Goal: Task Accomplishment & Management: Complete application form

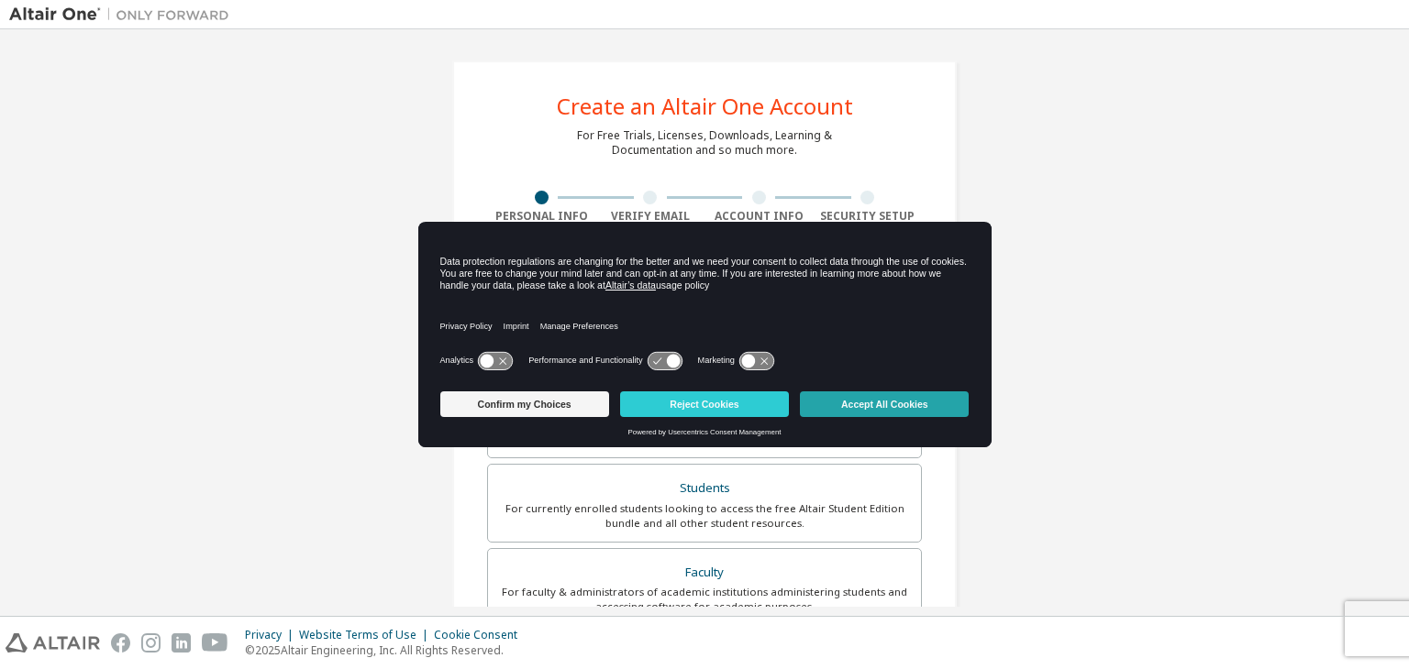
click at [851, 392] on button "Accept All Cookies" at bounding box center [884, 405] width 169 height 26
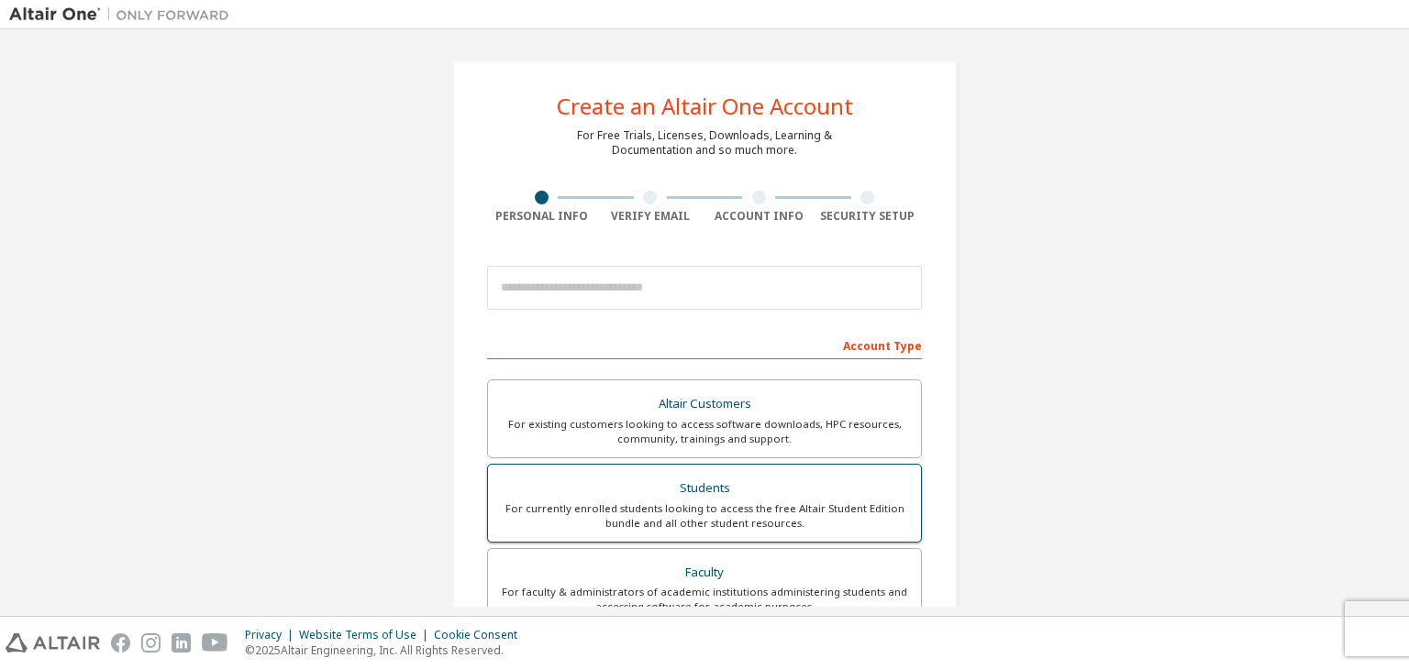
click at [805, 471] on label "Students For currently enrolled students looking to access the free Altair Stud…" at bounding box center [704, 503] width 435 height 79
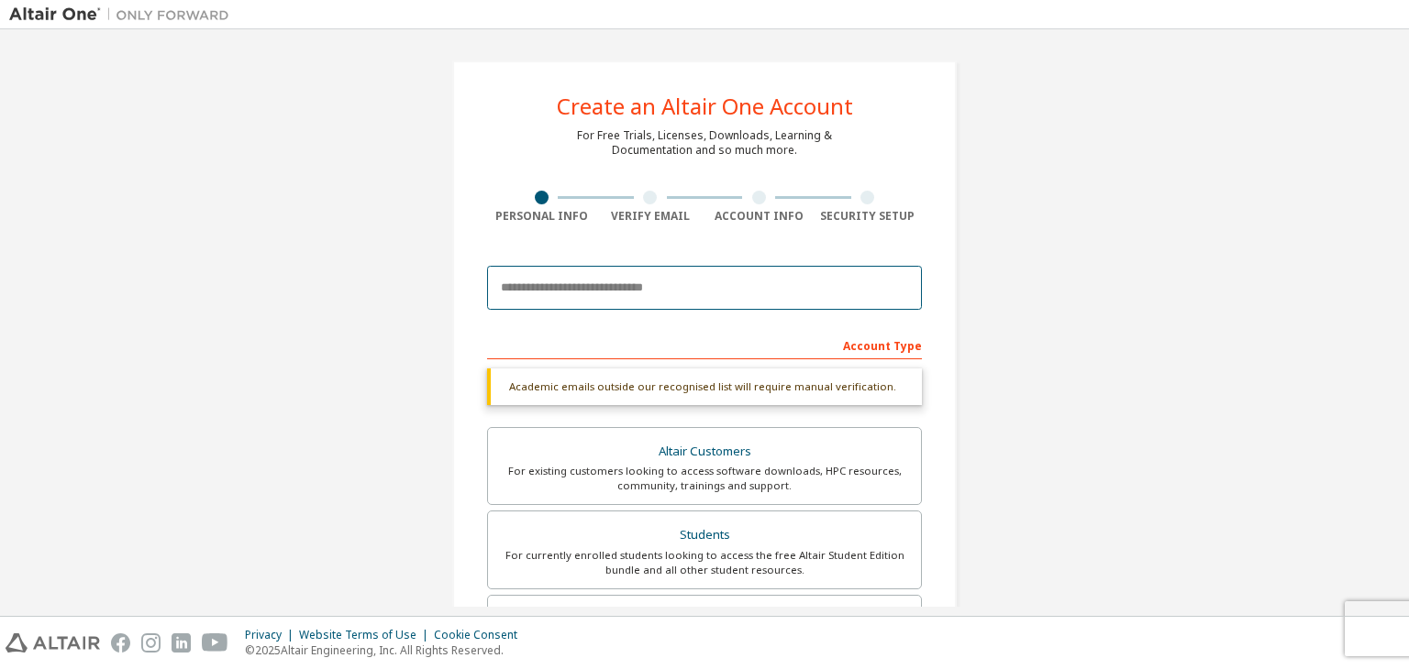
click at [689, 292] on input "email" at bounding box center [704, 288] width 435 height 44
type input "**********"
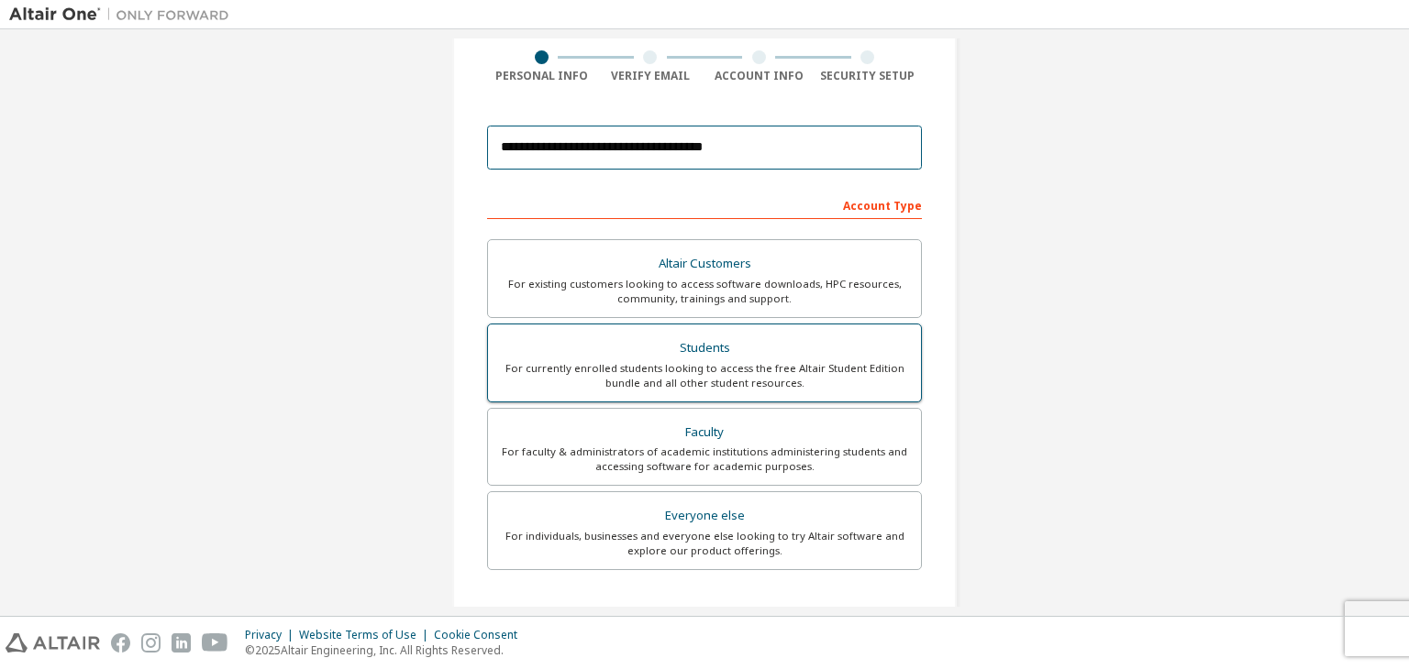
scroll to position [183, 0]
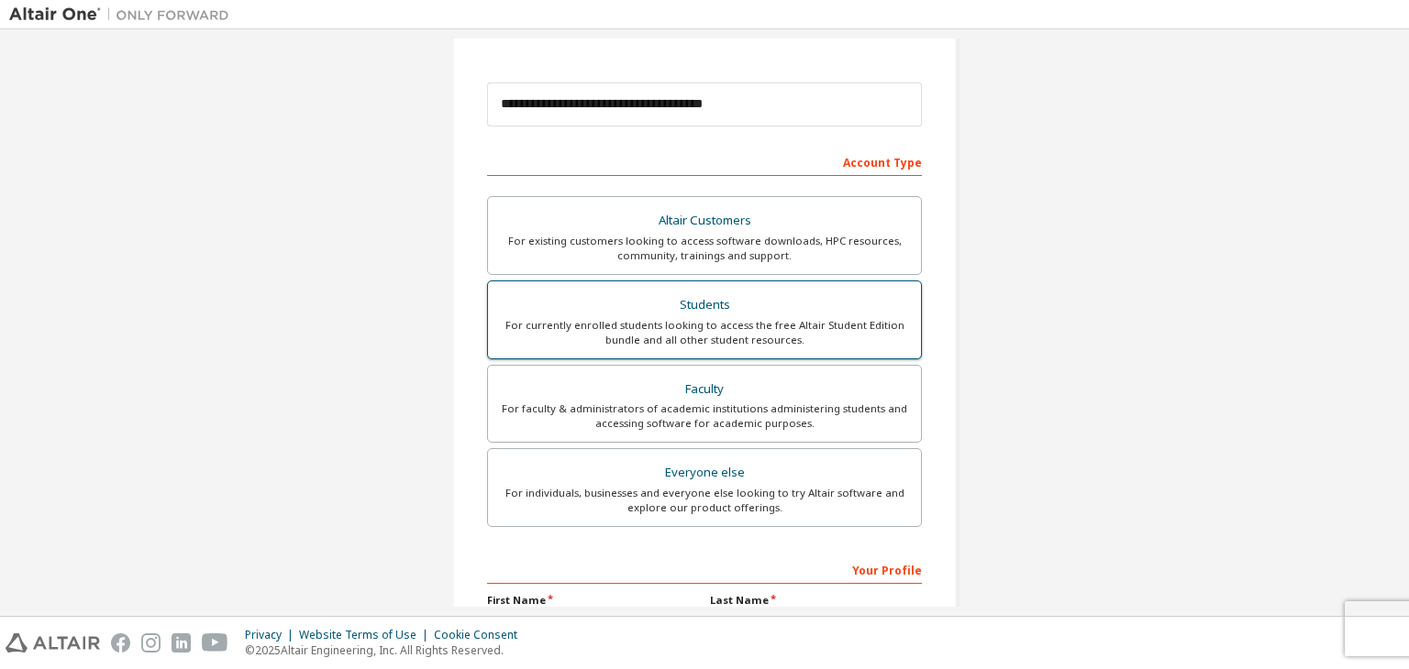
click at [671, 305] on div "Students" at bounding box center [704, 306] width 411 height 26
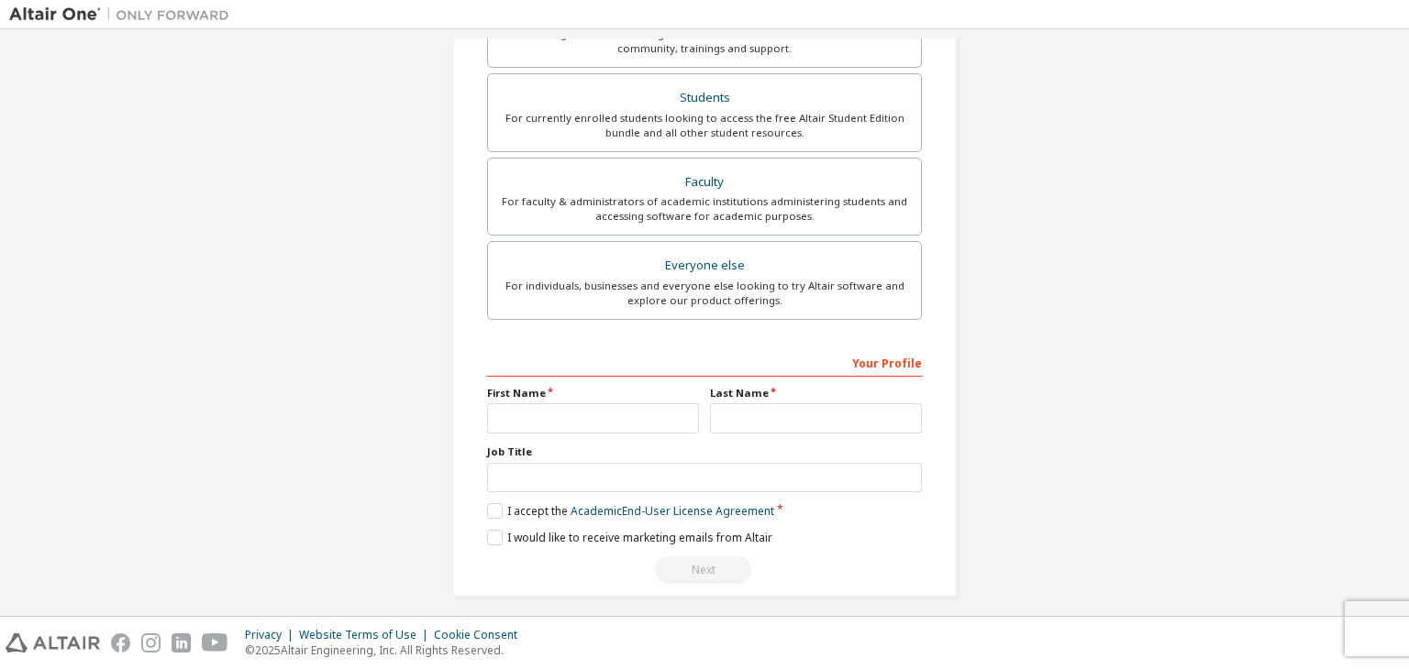
scroll to position [399, 0]
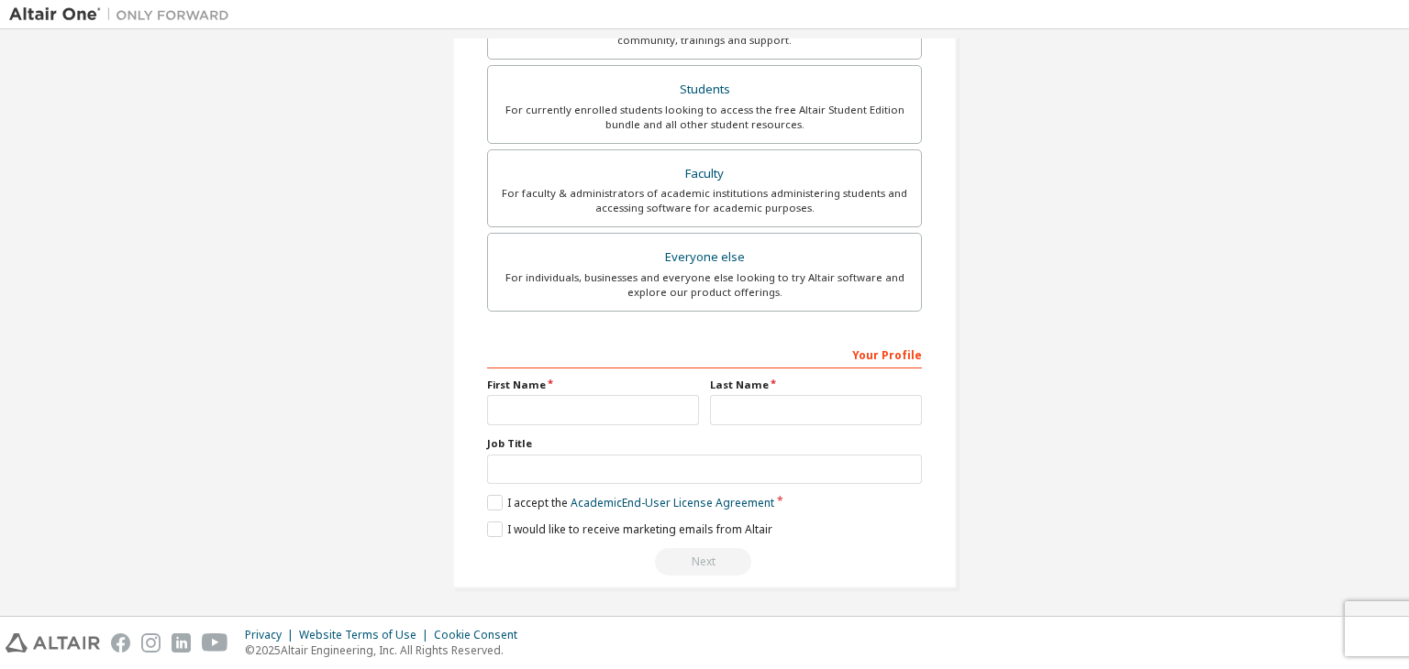
click at [470, 408] on div "**********" at bounding box center [704, 125] width 504 height 927
click at [513, 427] on div "Your Profile First Name Last Name Job Title Please provide State/Province to he…" at bounding box center [704, 458] width 435 height 238
type input "****"
type input "**********"
click at [493, 503] on label "I accept the Academic End-User License Agreement" at bounding box center [630, 503] width 287 height 16
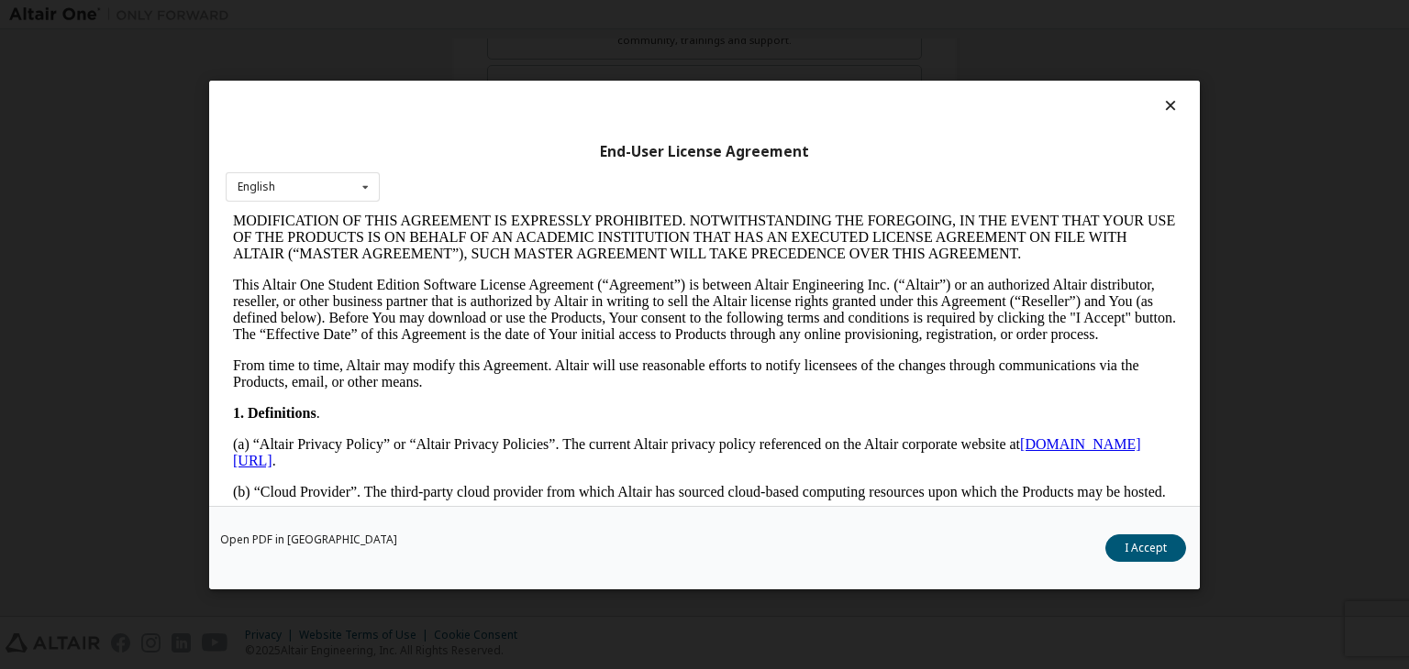
scroll to position [0, 0]
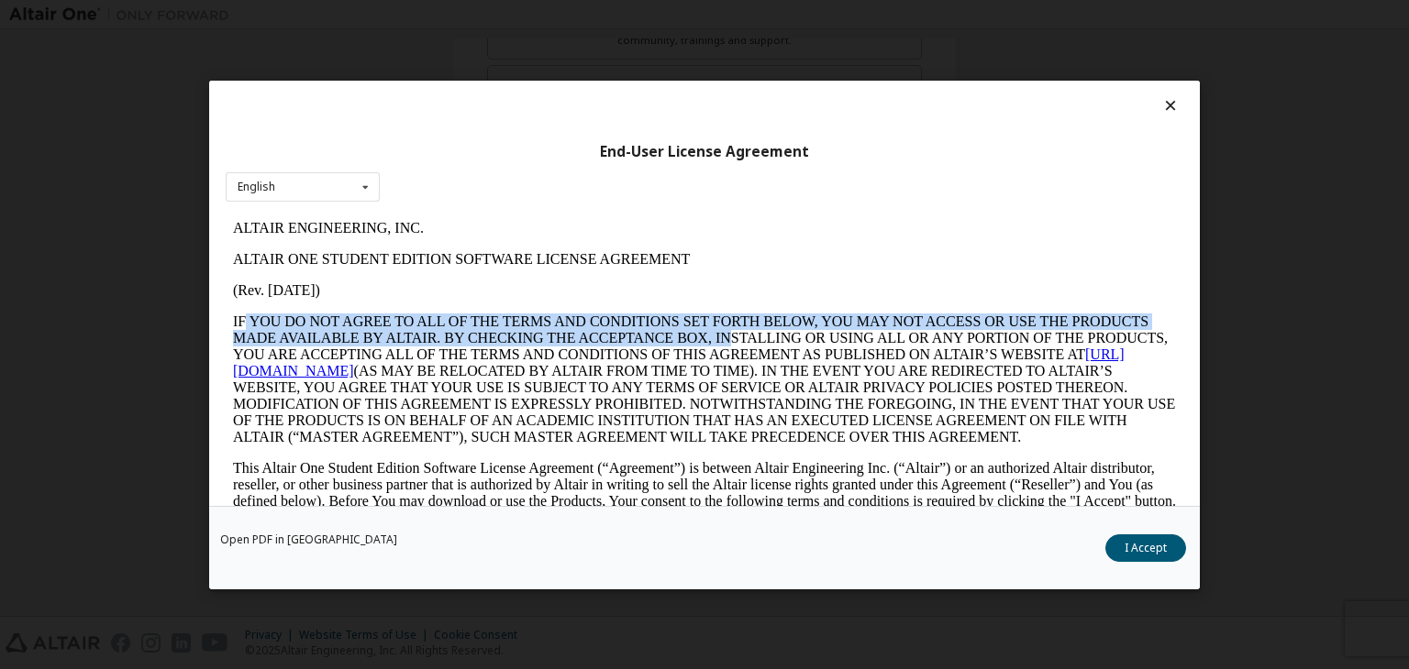
drag, startPoint x: 242, startPoint y: 321, endPoint x: 734, endPoint y: 339, distance: 491.9
click at [733, 339] on p "IF YOU DO NOT AGREE TO ALL OF THE TERMS AND CONDITIONS SET FORTH BELOW, YOU MAY…" at bounding box center [704, 379] width 943 height 132
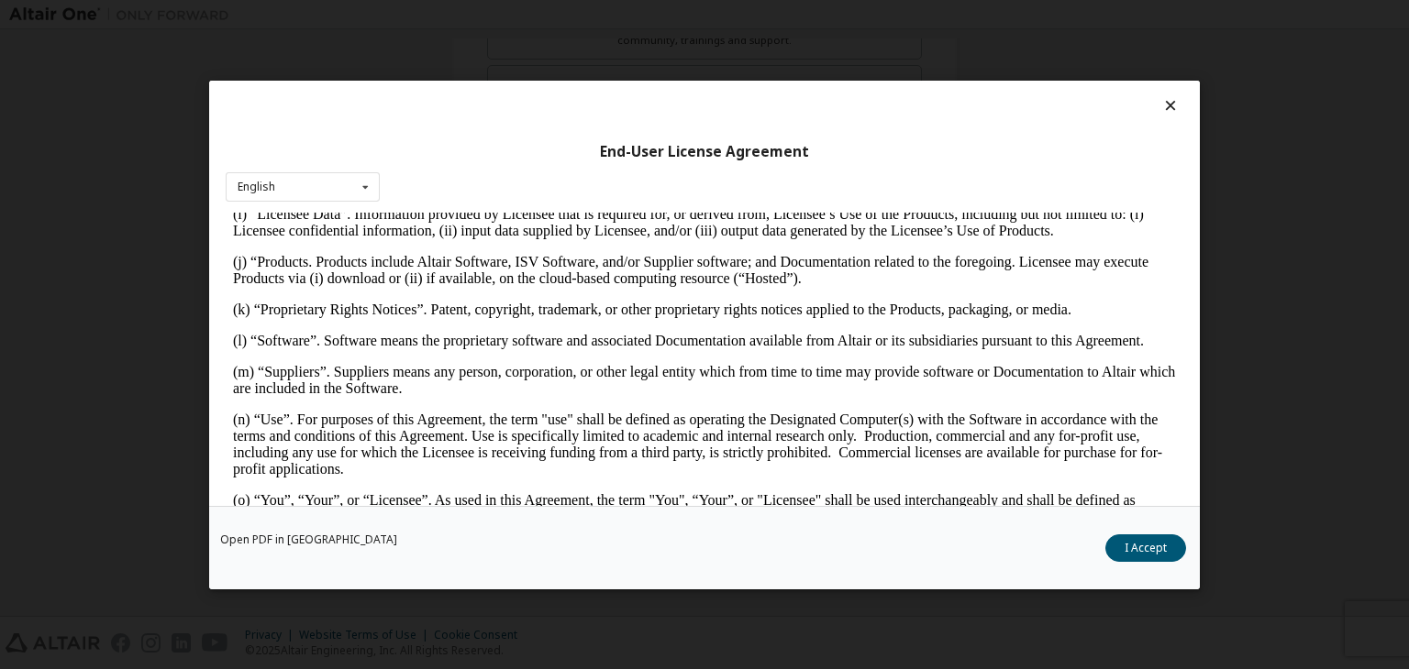
scroll to position [825, 0]
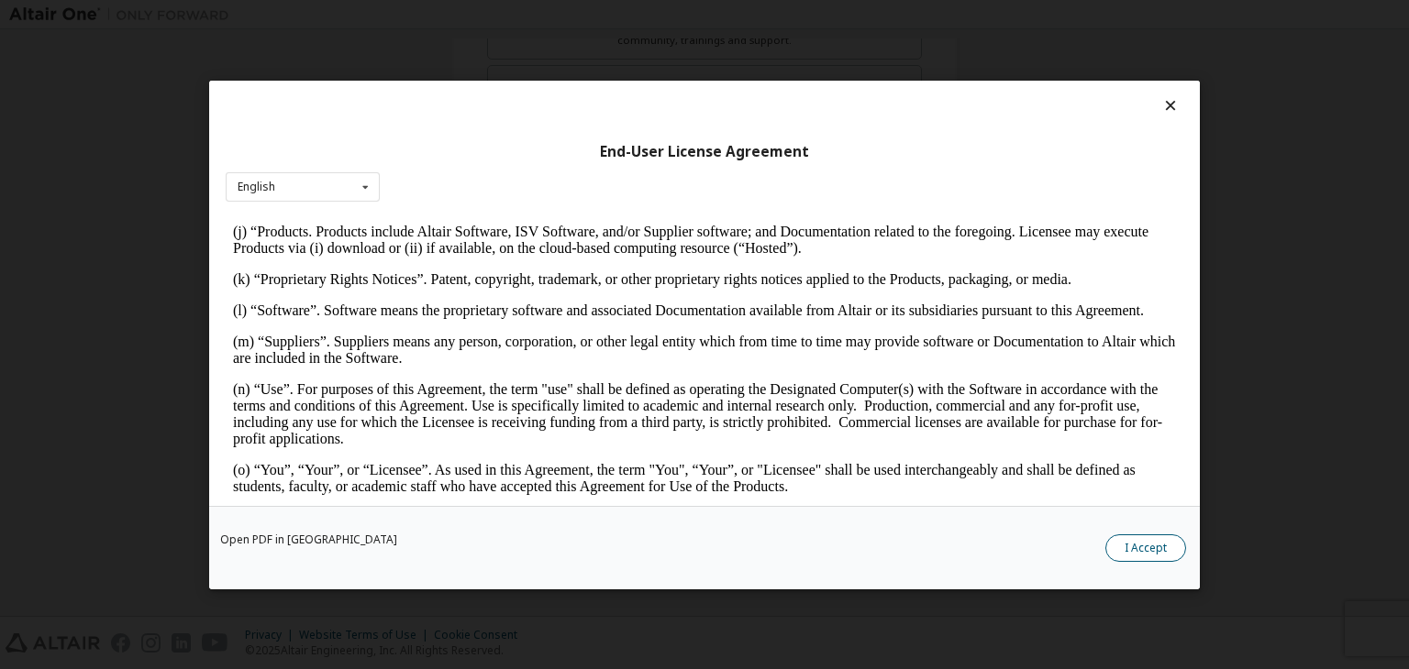
drag, startPoint x: 1104, startPoint y: 545, endPoint x: 1122, endPoint y: 544, distance: 17.4
click at [1108, 545] on div "Open PDF in New Tab I Accept" at bounding box center [704, 547] width 990 height 83
click at [1123, 544] on button "I Accept" at bounding box center [1145, 549] width 81 height 28
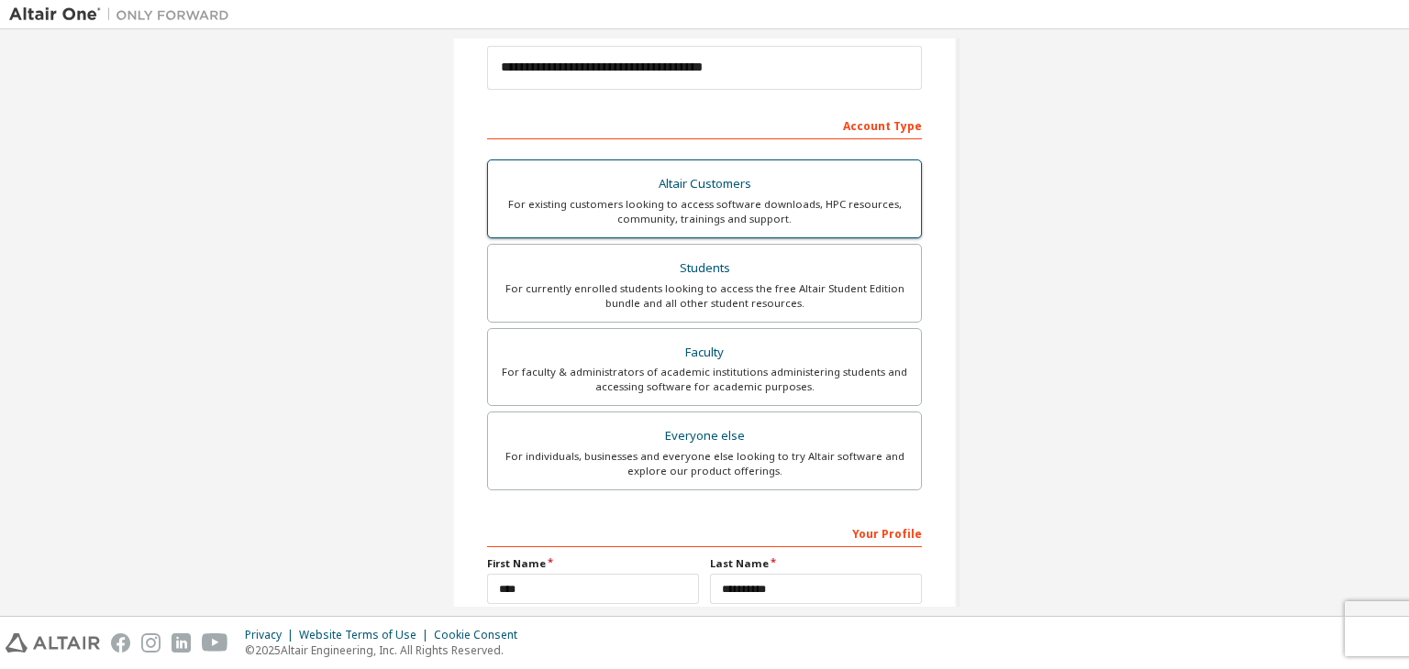
scroll to position [399, 0]
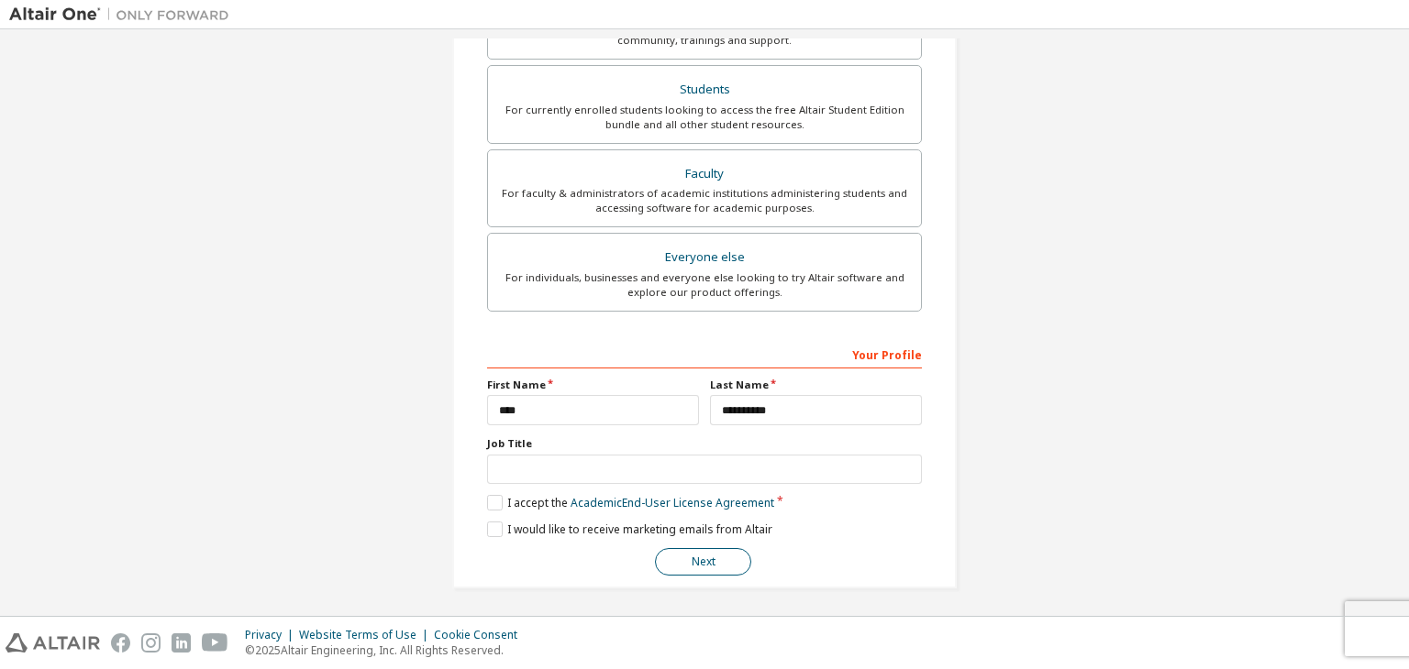
click at [713, 571] on button "Next" at bounding box center [703, 562] width 96 height 28
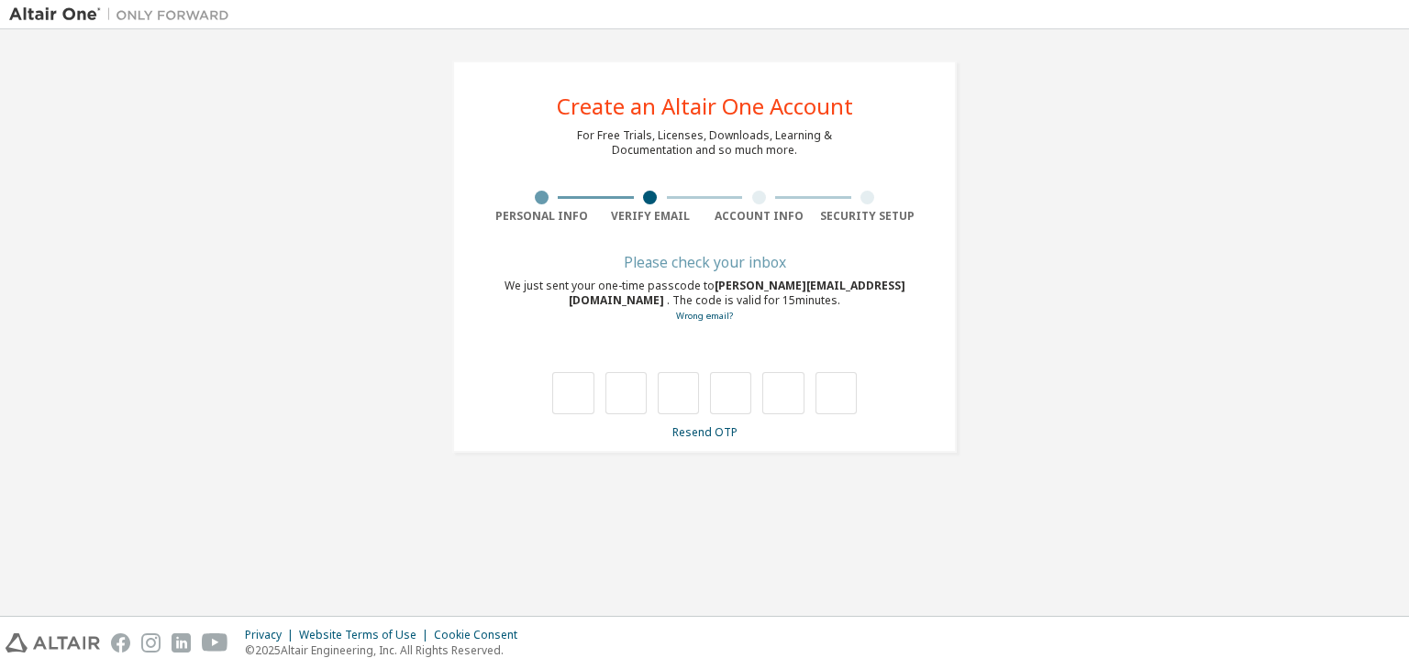
type input "*"
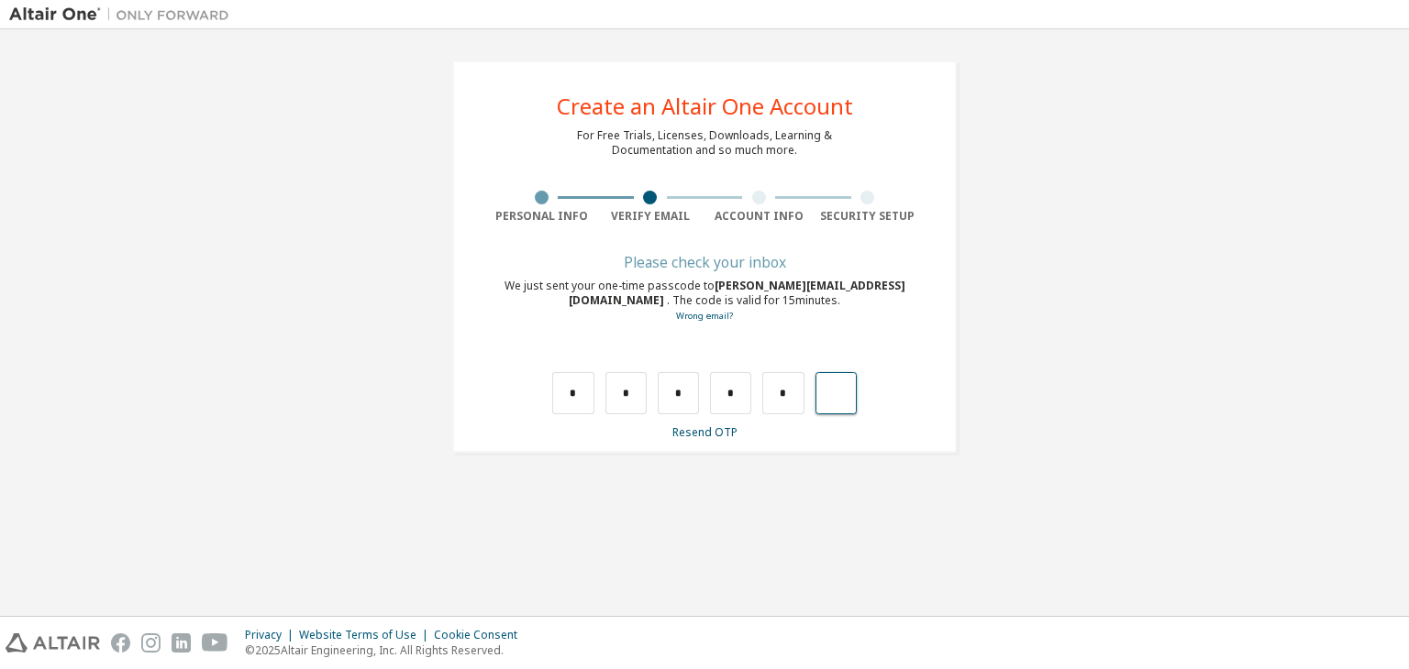
type input "*"
